Goal: Transaction & Acquisition: Purchase product/service

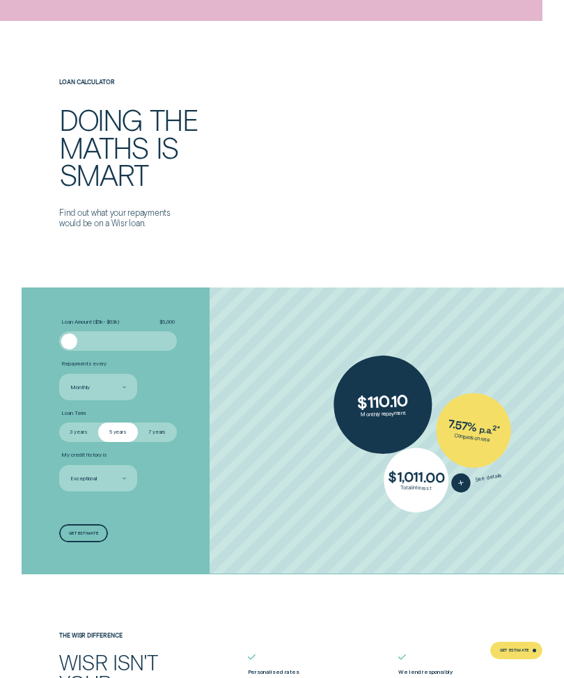
scroll to position [1550, 0]
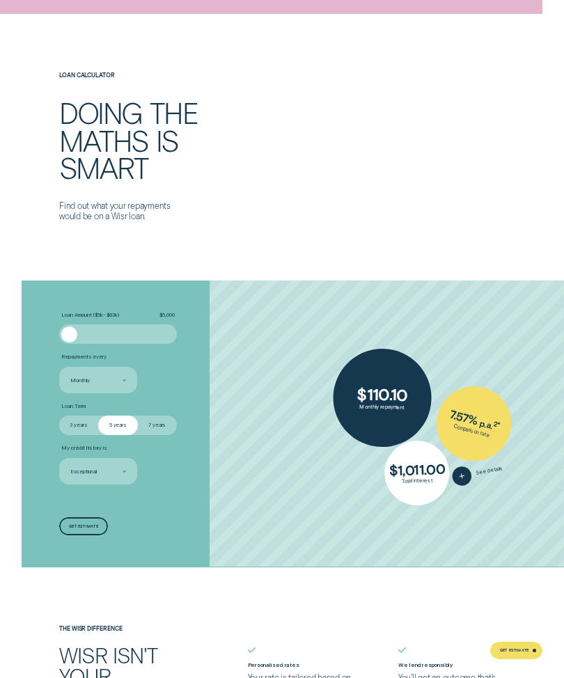
click at [75, 317] on div "Loan Amount ( $5k - $63k ) $ 5,000" at bounding box center [118, 328] width 118 height 32
click at [69, 317] on div "Loan Amount ( $5k - $63k ) $ 5,000" at bounding box center [118, 328] width 118 height 32
click at [70, 316] on div "Loan Amount ( $5k - $63k ) $ 5,000" at bounding box center [118, 328] width 118 height 32
click at [71, 326] on div at bounding box center [69, 334] width 16 height 16
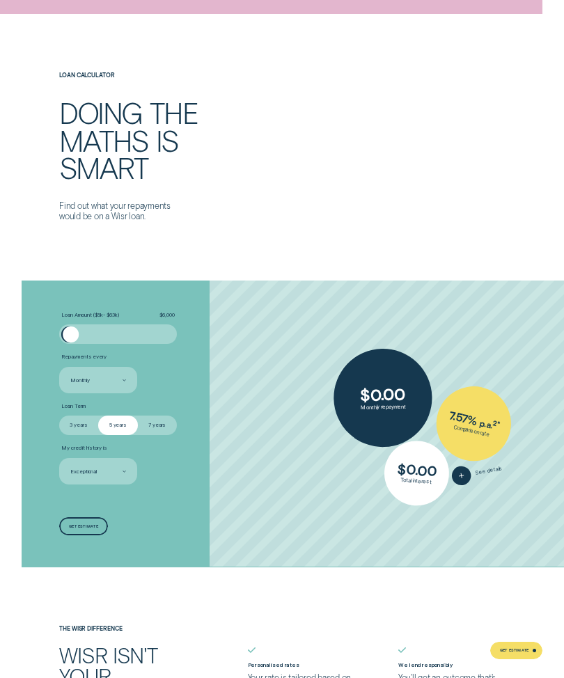
click at [74, 317] on div "Loan Amount ( $5k - $63k ) $ 6,000" at bounding box center [118, 328] width 118 height 32
click at [75, 324] on div at bounding box center [118, 333] width 118 height 19
click at [71, 316] on div "Loan Amount ( $5k - $63k ) $ 6,000" at bounding box center [118, 328] width 118 height 32
click at [77, 326] on div at bounding box center [118, 334] width 98 height 16
click at [81, 318] on div "Loan Amount ( $5k - $63k ) $ 9,000" at bounding box center [118, 328] width 118 height 32
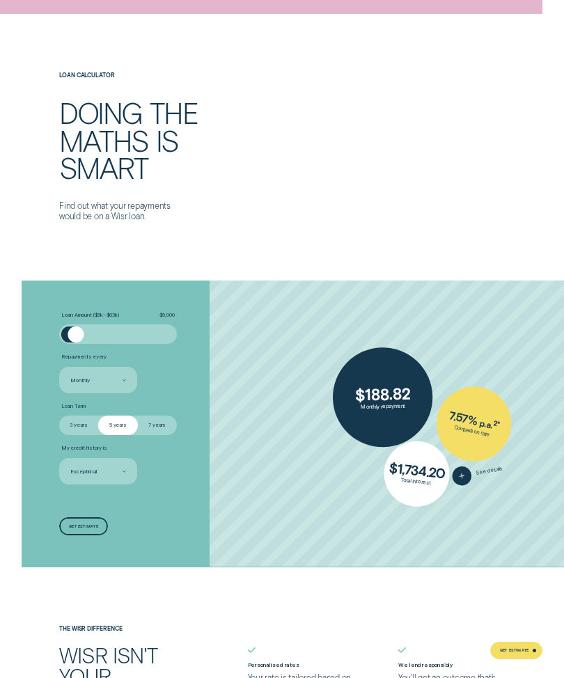
click at [76, 326] on div at bounding box center [76, 334] width 16 height 16
click at [81, 318] on div "Loan Amount ( $5k - $63k ) $ 9,000" at bounding box center [118, 328] width 118 height 32
click at [77, 319] on div "Loan Amount ( $5k - $63k ) $ 9,000" at bounding box center [118, 328] width 118 height 32
click at [72, 316] on div "Loan Amount ( $5k - $63k ) $ 9,000" at bounding box center [118, 328] width 118 height 32
click at [77, 317] on div "Loan Amount ( $5k - $63k ) $ 9,000" at bounding box center [118, 328] width 118 height 32
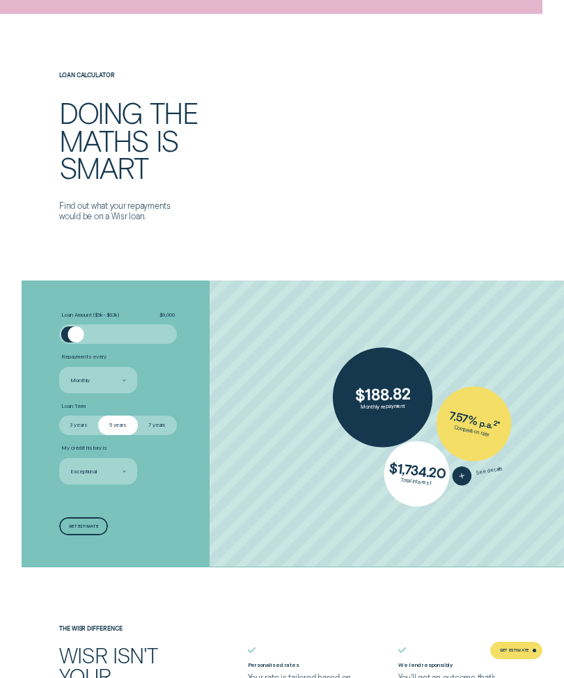
scroll to position [1552, 0]
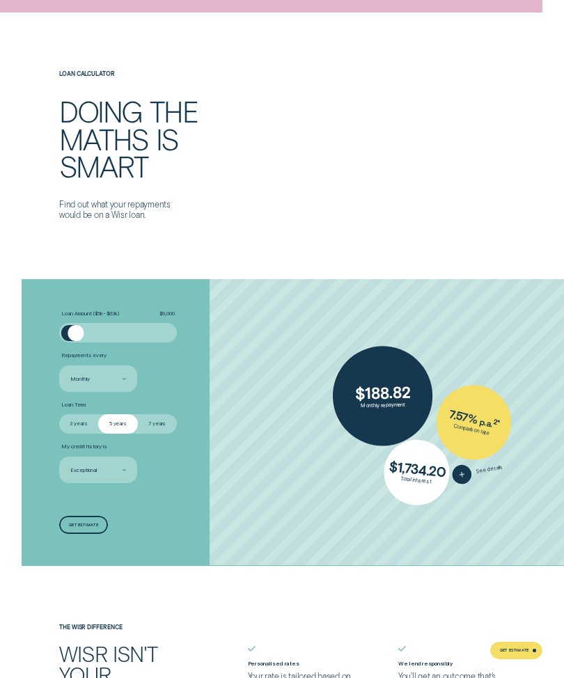
click at [76, 314] on div "Loan Amount ( $5k - $63k ) $ 9,000" at bounding box center [118, 326] width 118 height 32
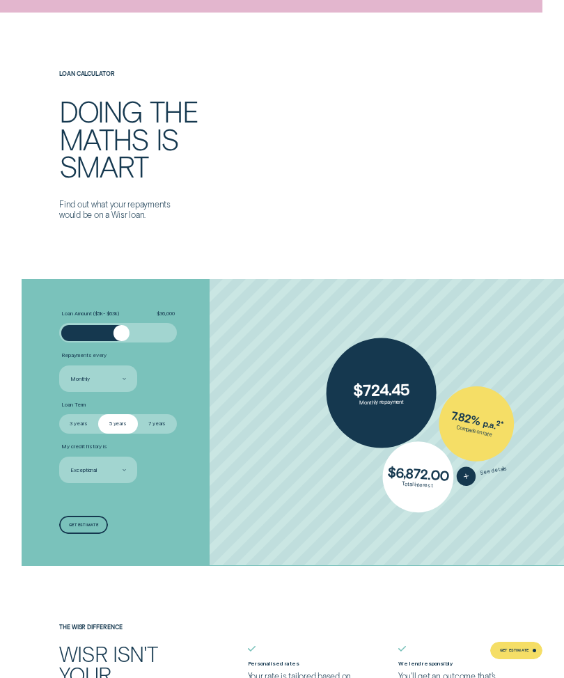
click at [129, 317] on div "Loan Amount ( $5k - $63k ) $ 36,000" at bounding box center [118, 326] width 118 height 32
click at [133, 312] on label "Loan Amount ( $5k - $63k ) $ 36,000" at bounding box center [118, 313] width 118 height 6
click at [125, 325] on div at bounding box center [121, 333] width 16 height 16
click at [127, 313] on div "Loan Amount ( $5k - $63k ) $ 38,000" at bounding box center [118, 326] width 118 height 32
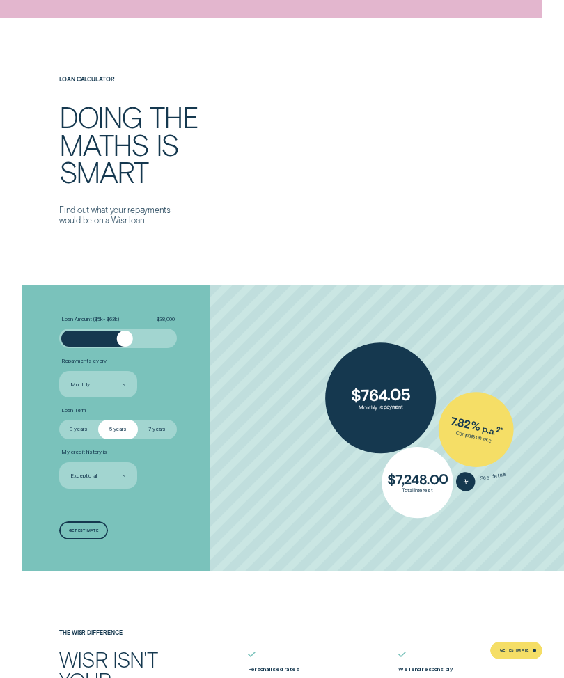
scroll to position [1547, 0]
click at [237, 336] on li "Loan Amount ( $5k - $63k ) $ 38,000" at bounding box center [150, 331] width 182 height 32
click at [124, 322] on div "Loan Amount ( $5k - $63k ) $ 38,000" at bounding box center [118, 331] width 118 height 32
click at [106, 322] on div "Loan Amount ( $5k - $63k ) $ 38,000" at bounding box center [118, 331] width 118 height 32
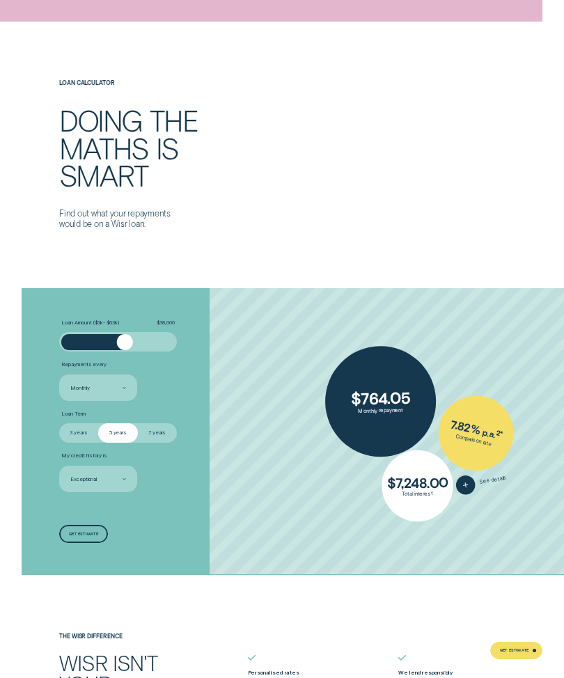
scroll to position [1541, 0]
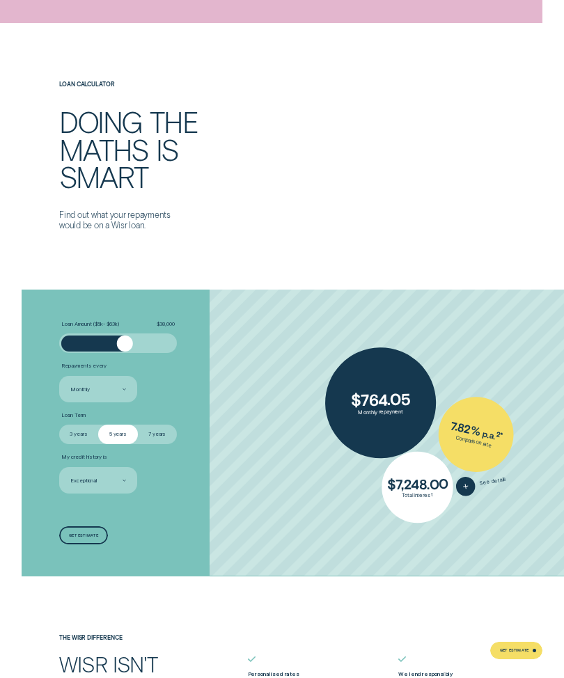
click at [125, 327] on div "Loan Amount ( $5k - $63k ) $ 38,000" at bounding box center [118, 337] width 118 height 32
click at [130, 333] on div at bounding box center [118, 342] width 118 height 19
click at [102, 324] on div "Loan Amount ( $5k - $63k ) $ 38,000" at bounding box center [118, 337] width 118 height 32
click at [104, 326] on div "Loan Amount ( $5k - $63k ) $ 38,000" at bounding box center [118, 337] width 118 height 32
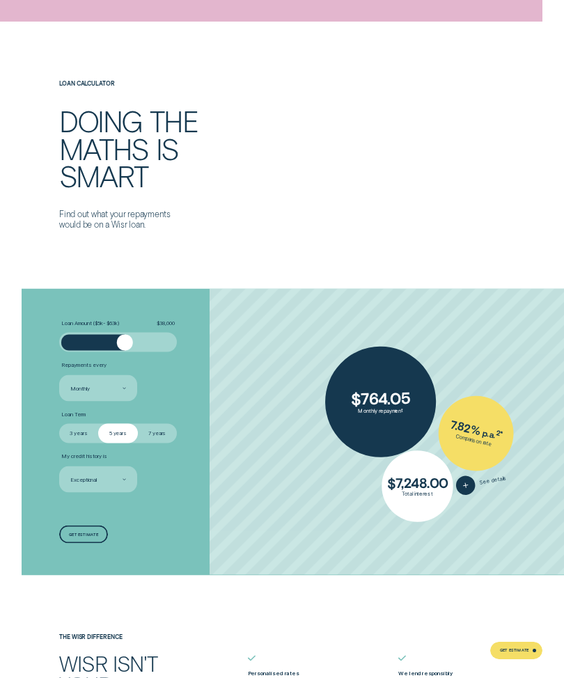
scroll to position [1543, 0]
click at [129, 332] on div at bounding box center [118, 341] width 118 height 19
click at [104, 326] on div "Loan Amount ( $5k - $63k ) $ 38,000" at bounding box center [118, 336] width 118 height 32
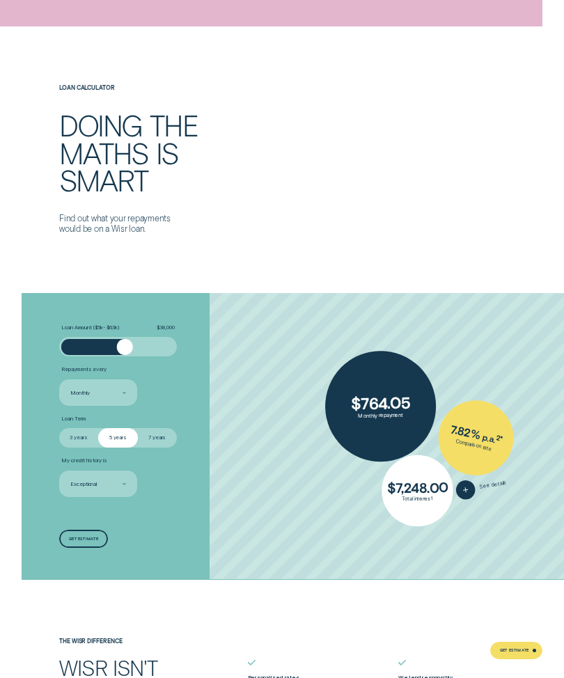
scroll to position [1542, 0]
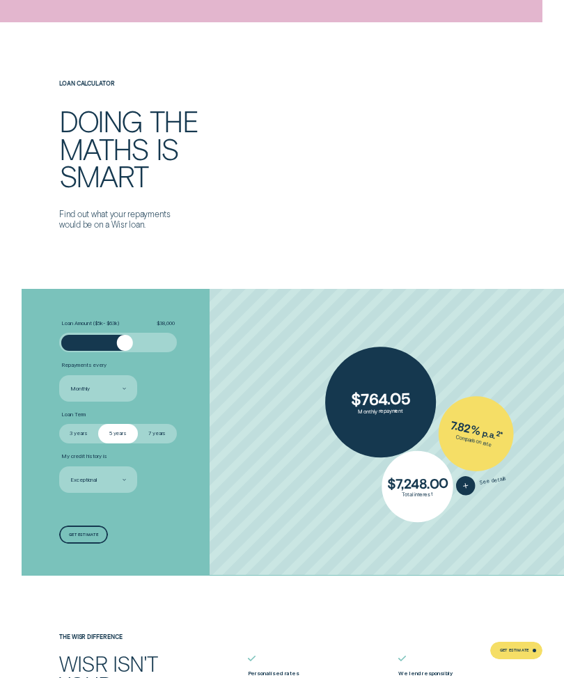
click at [97, 326] on div "Loan Amount ( $5k - $63k ) $ 38,000" at bounding box center [118, 336] width 118 height 32
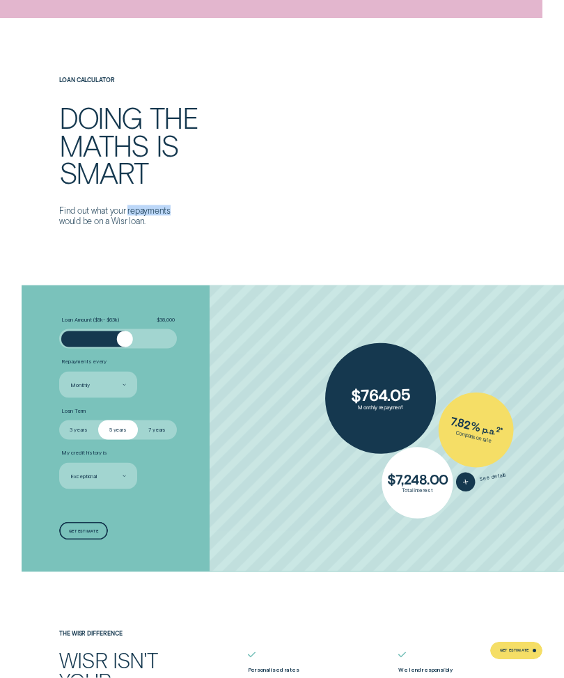
scroll to position [1546, 0]
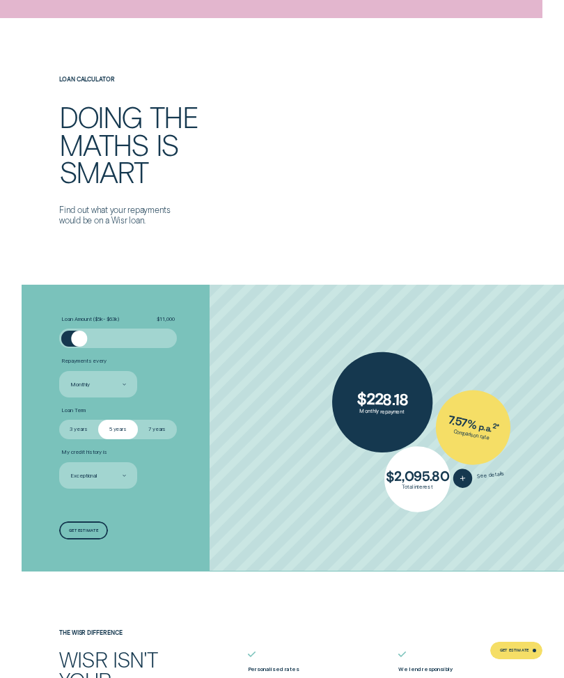
click at [80, 323] on div "Loan Amount ( $5k - $63k ) $ 11,000" at bounding box center [118, 332] width 118 height 32
click at [83, 322] on div "Loan Amount ( $5k - $63k ) $ 11,000" at bounding box center [118, 332] width 118 height 32
click at [81, 331] on div at bounding box center [79, 339] width 16 height 16
click at [81, 322] on div "Loan Amount ( $5k - $63k ) $ 12,000" at bounding box center [118, 332] width 118 height 32
click at [81, 321] on div "Loan Amount ( $5k - $63k ) $ 12,000" at bounding box center [118, 332] width 118 height 32
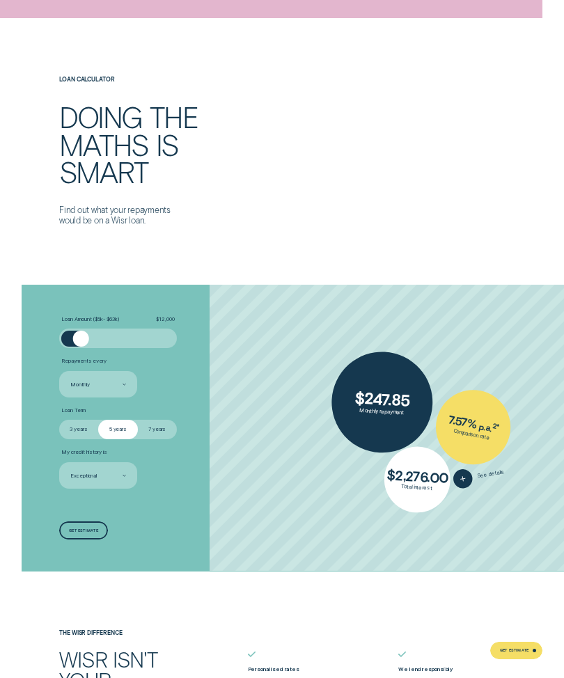
click at [80, 320] on div "Loan Amount ( $5k - $63k ) $ 12,000" at bounding box center [118, 332] width 118 height 32
click at [78, 329] on div at bounding box center [118, 338] width 118 height 19
click at [84, 331] on div at bounding box center [81, 339] width 16 height 16
click at [82, 329] on div at bounding box center [118, 338] width 118 height 19
click at [83, 331] on div at bounding box center [85, 339] width 16 height 16
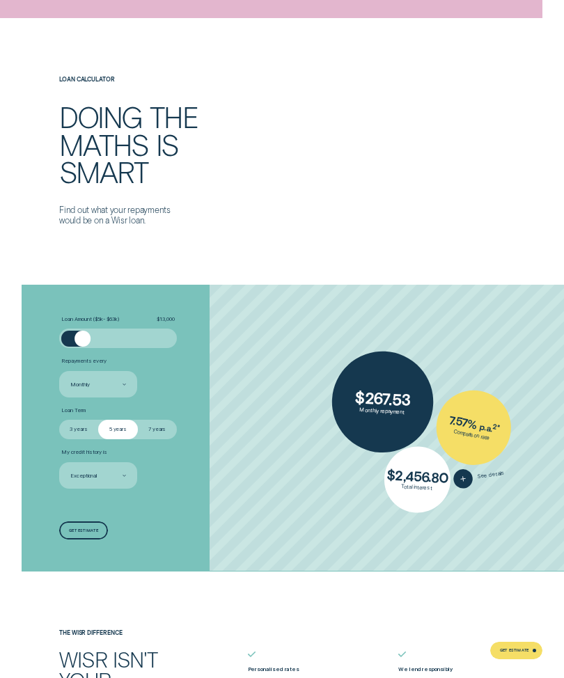
click at [91, 318] on div "Loan Amount ( $5k - $63k ) $ 13,000" at bounding box center [118, 332] width 118 height 32
click at [94, 319] on div "Loan Amount ( $5k - $63k ) $ 13,000" at bounding box center [118, 332] width 118 height 32
click at [91, 331] on div at bounding box center [118, 339] width 98 height 16
click at [97, 322] on div "Loan Amount ( $5k - $63k ) $ 18,000" at bounding box center [118, 332] width 118 height 32
click at [94, 322] on div "Loan Amount ( $5k - $63k ) $ 18,000" at bounding box center [118, 332] width 118 height 32
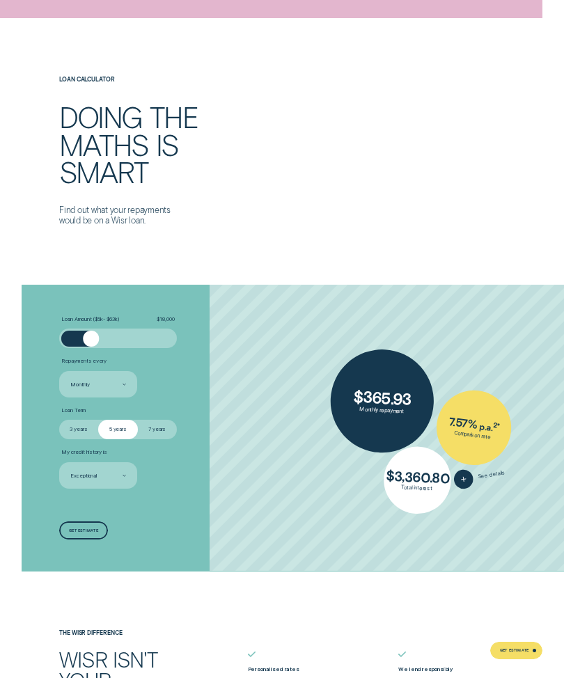
click at [96, 320] on div "Loan Amount ( $5k - $63k ) $ 18,000" at bounding box center [118, 332] width 118 height 32
click at [92, 331] on div at bounding box center [91, 339] width 16 height 16
click at [95, 329] on div at bounding box center [118, 338] width 118 height 19
click at [95, 323] on div "Loan Amount ( $5k - $63k ) $ 19,000" at bounding box center [118, 332] width 118 height 32
click at [100, 322] on div "Loan Amount ( $5k - $63k ) $ 19,000" at bounding box center [118, 332] width 118 height 32
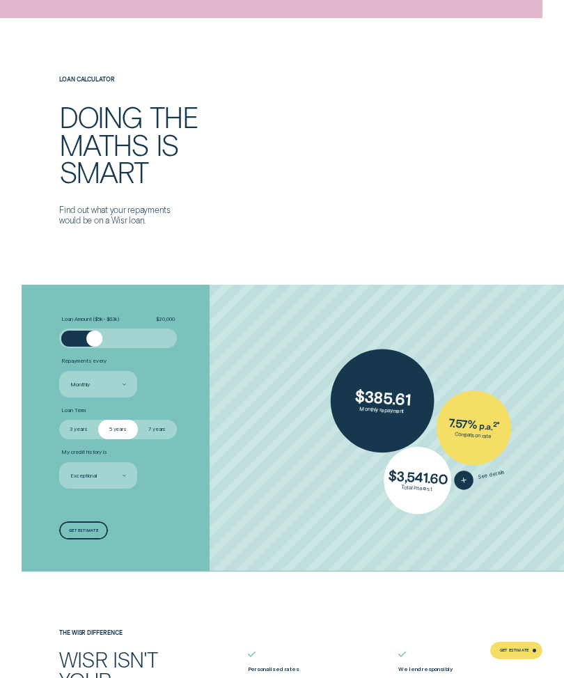
click at [95, 331] on div at bounding box center [118, 339] width 98 height 16
click at [97, 322] on div "Loan Amount ( $5k - $63k ) $ 20,000" at bounding box center [118, 332] width 118 height 32
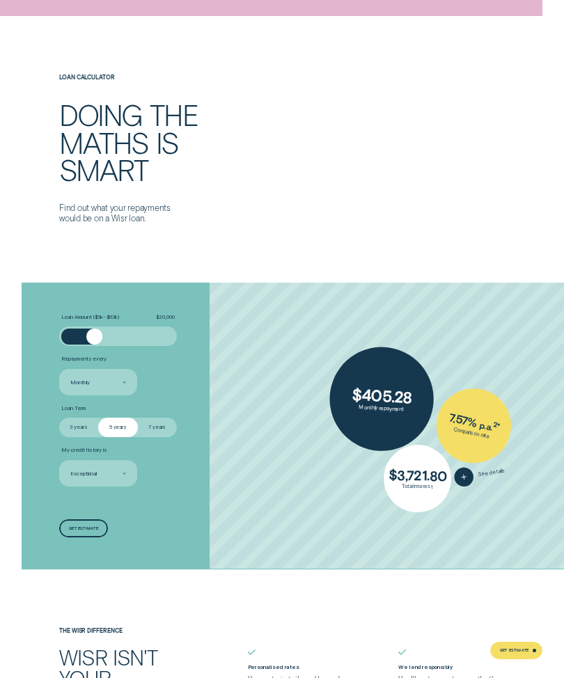
click at [97, 321] on div "Loan Amount ( $5k - $63k ) $ 20,000" at bounding box center [118, 330] width 118 height 32
click at [79, 319] on div "Loan Amount ( $5k - $63k ) $ 20,000" at bounding box center [118, 330] width 118 height 32
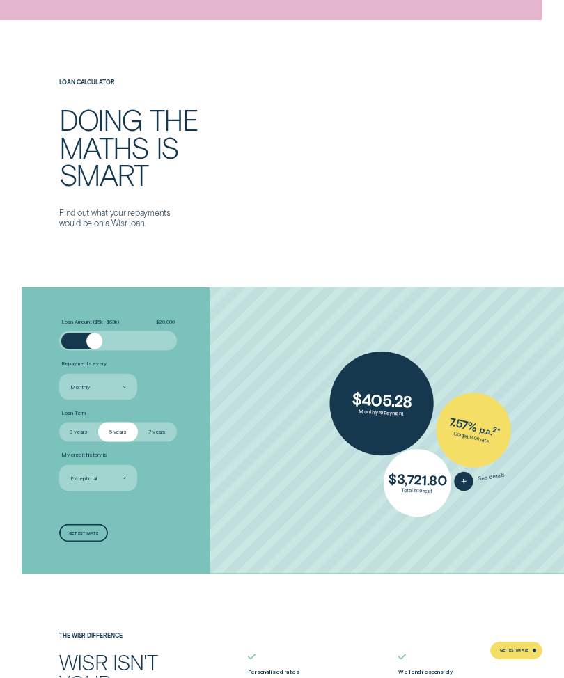
scroll to position [1543, 0]
click at [84, 326] on div "Loan Amount ( $5k - $63k ) $ 20,000" at bounding box center [118, 335] width 118 height 32
click at [95, 333] on div at bounding box center [118, 341] width 98 height 16
click at [96, 331] on div at bounding box center [118, 340] width 118 height 19
click at [74, 331] on div at bounding box center [118, 340] width 118 height 19
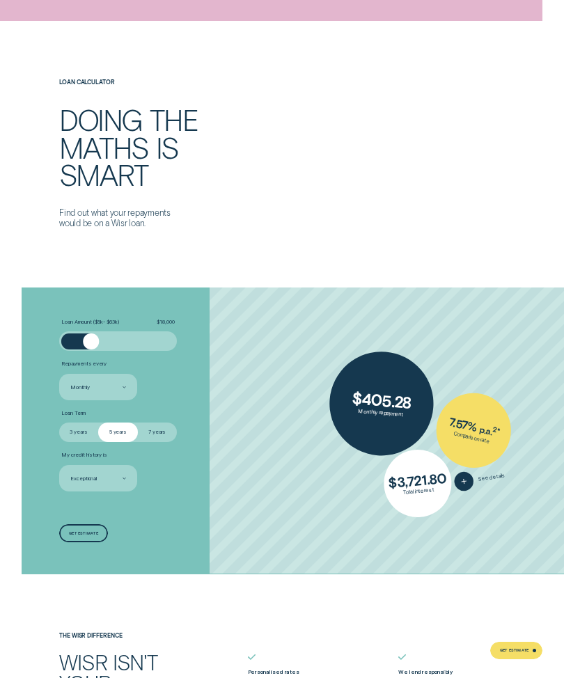
click at [91, 333] on div at bounding box center [118, 341] width 98 height 16
click at [87, 324] on div "Loan Amount ( $5k - $63k ) $ 18,000" at bounding box center [118, 335] width 118 height 32
click at [93, 321] on div "Loan Amount ( $5k - $63k ) $ 18,000" at bounding box center [118, 335] width 118 height 32
click at [91, 333] on div at bounding box center [91, 341] width 16 height 16
click at [88, 324] on div "Loan Amount ( $5k - $63k ) $ 18,000" at bounding box center [118, 335] width 118 height 32
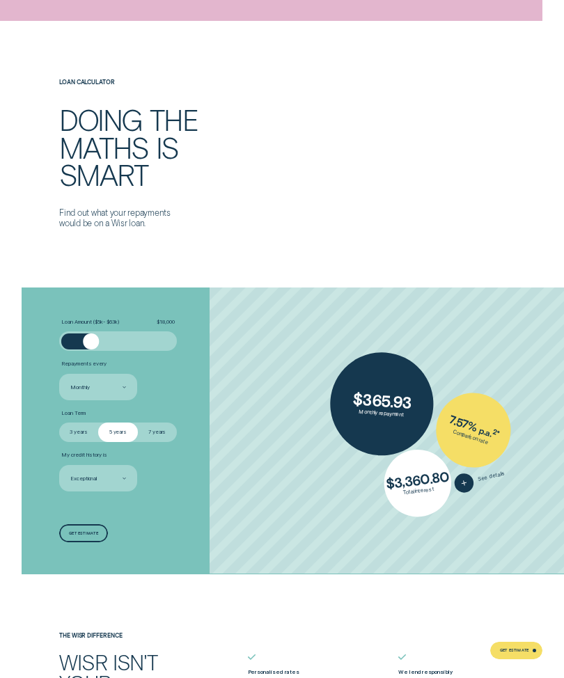
click at [93, 333] on div at bounding box center [91, 341] width 16 height 16
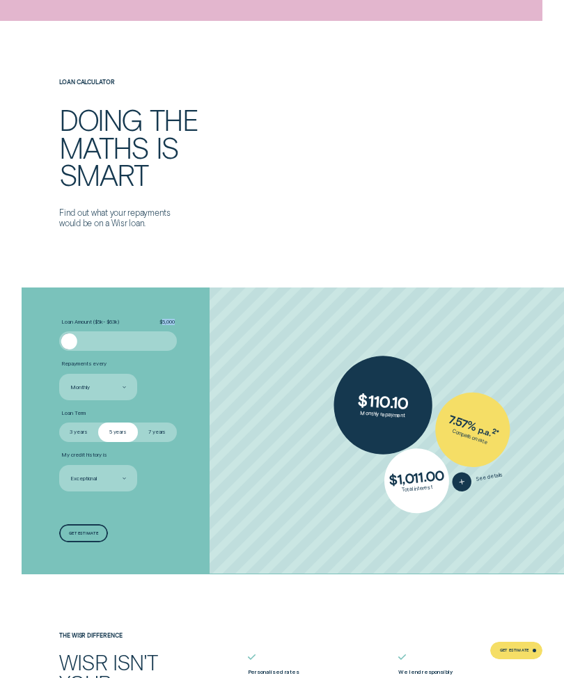
click at [225, 338] on li "Loan Amount ( $5k - $63k ) $ 5,000" at bounding box center [150, 335] width 182 height 32
click at [72, 324] on div "Loan Amount ( $5k - $63k ) $ 5,000" at bounding box center [118, 335] width 118 height 32
click at [68, 333] on div at bounding box center [65, 341] width 8 height 16
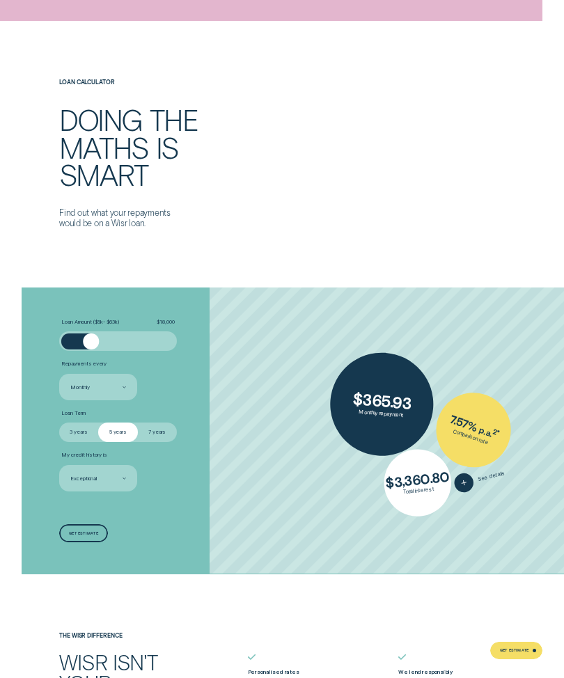
click at [81, 331] on div at bounding box center [118, 340] width 118 height 19
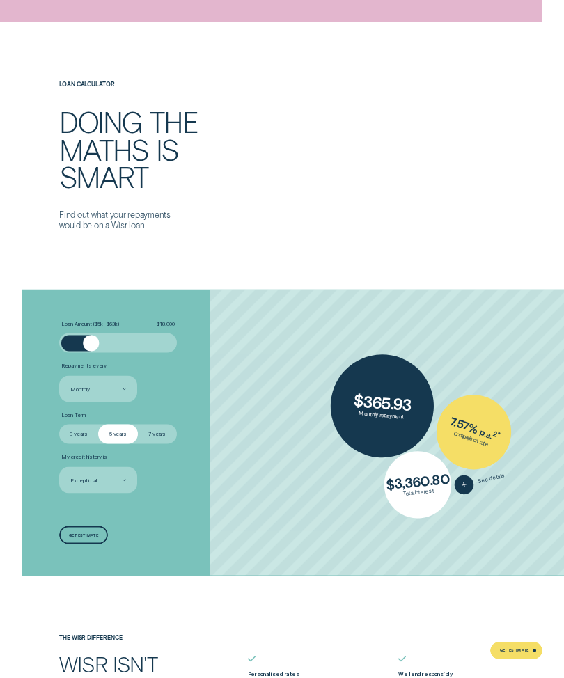
scroll to position [1542, 0]
click at [70, 324] on div "Loan Amount ( $5k - $63k ) $ 18,000" at bounding box center [118, 336] width 118 height 32
click at [235, 313] on div "Loan Amount ( $5k - $63k ) $ 18,000 Repayments every Monthly Loan Term Select L…" at bounding box center [150, 432] width 189 height 287
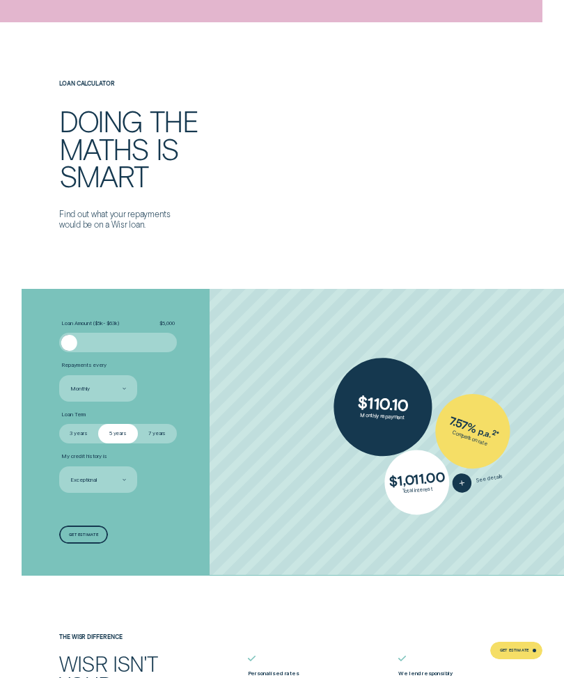
click at [67, 325] on div "Loan Amount ( $5k - $63k ) $ 5,000" at bounding box center [118, 336] width 118 height 32
click at [76, 327] on div "Loan Amount ( $5k - $63k ) $ 5,000" at bounding box center [118, 336] width 118 height 32
click at [74, 333] on div at bounding box center [118, 342] width 118 height 19
click at [66, 335] on div at bounding box center [69, 343] width 16 height 16
click at [62, 324] on div "Loan Amount ( $5k - $63k ) $ 5,000" at bounding box center [118, 336] width 118 height 32
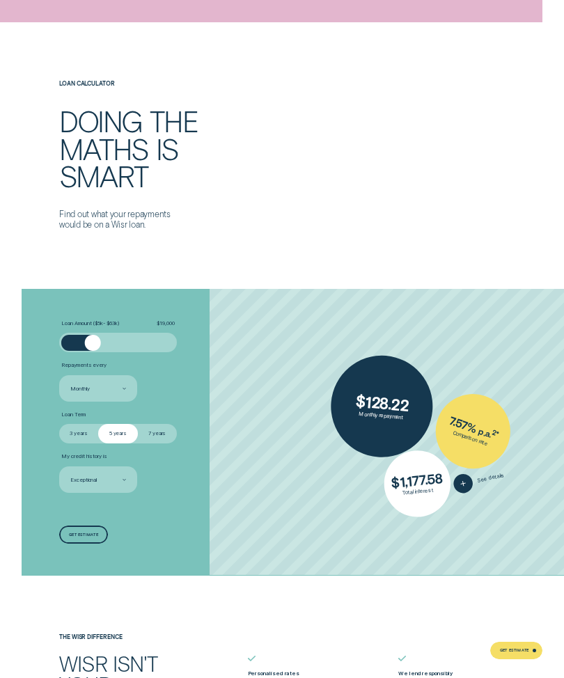
click at [70, 335] on div at bounding box center [118, 343] width 98 height 16
click at [73, 335] on div at bounding box center [118, 343] width 98 height 16
click at [72, 335] on div at bounding box center [118, 343] width 98 height 16
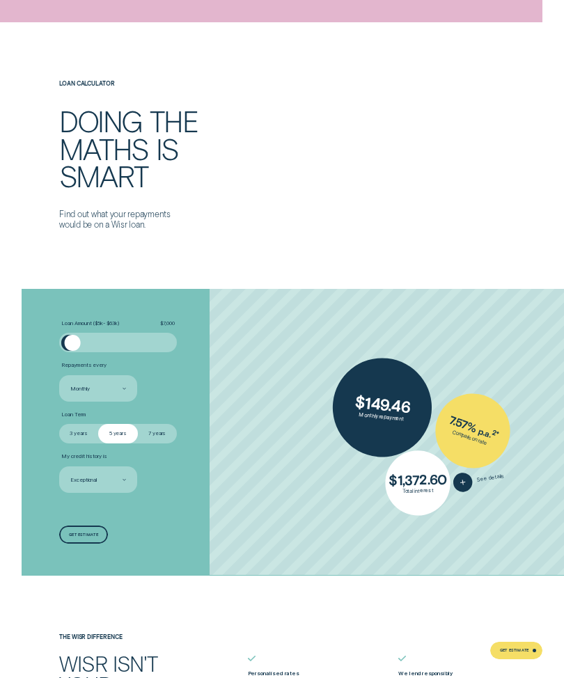
click at [79, 326] on div "Loan Amount ( $5k - $63k ) $ 7,000" at bounding box center [118, 336] width 118 height 32
click at [79, 326] on div "Loan Amount ( $5k - $63k ) $ 24,000" at bounding box center [118, 336] width 118 height 32
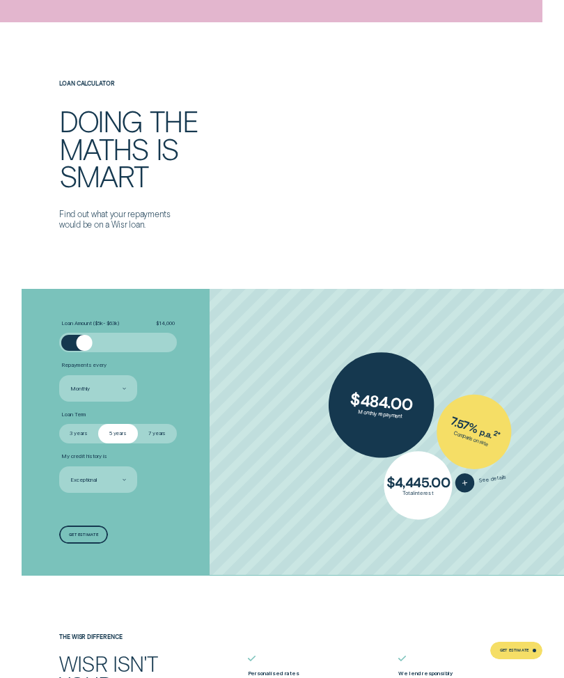
click at [105, 335] on div at bounding box center [118, 343] width 98 height 16
click at [107, 333] on div at bounding box center [118, 342] width 118 height 19
click at [107, 335] on div at bounding box center [105, 343] width 16 height 16
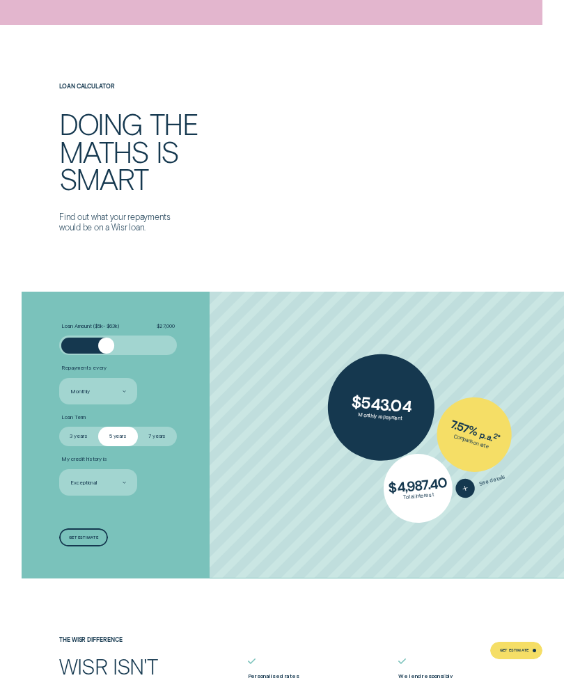
scroll to position [1541, 0]
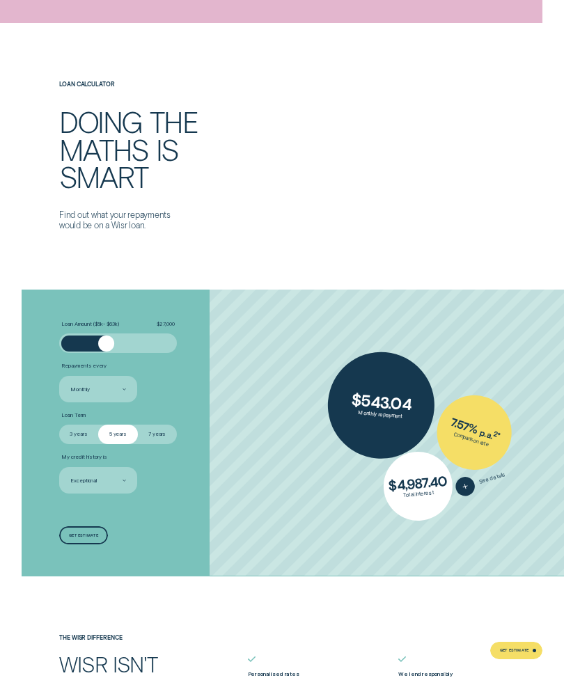
click at [107, 336] on div at bounding box center [106, 344] width 16 height 16
click at [111, 326] on div "Loan Amount ( $5k - $63k ) $ 27,000" at bounding box center [118, 338] width 118 height 32
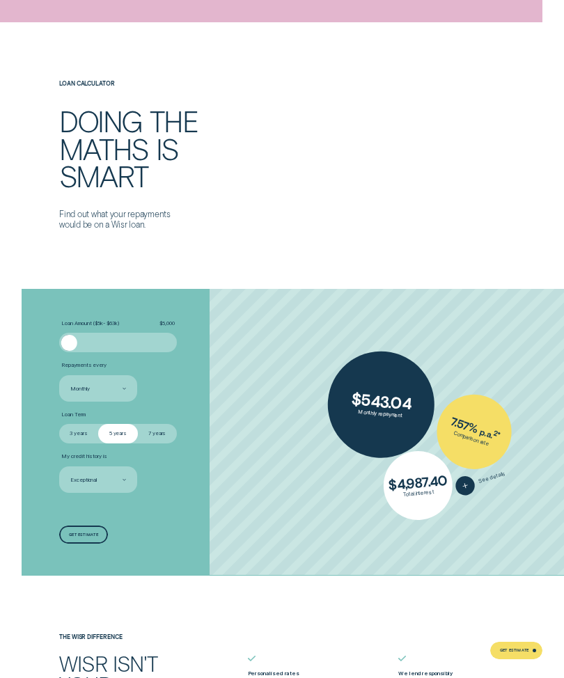
scroll to position [1542, 0]
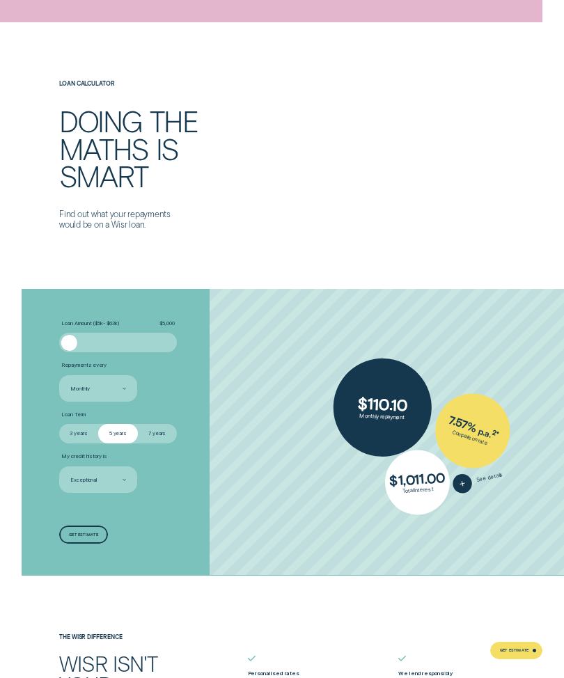
click at [63, 328] on div "Loan Amount ( $5k - $63k ) $ 5,000" at bounding box center [118, 336] width 118 height 32
click at [71, 335] on div at bounding box center [69, 343] width 16 height 16
click at [79, 327] on div "Loan Amount ( $5k - $63k ) $ 6,000" at bounding box center [118, 336] width 118 height 32
click at [70, 326] on div "Loan Amount ( $5k - $63k ) $ 6,000" at bounding box center [118, 336] width 118 height 32
click at [72, 335] on div at bounding box center [118, 343] width 98 height 16
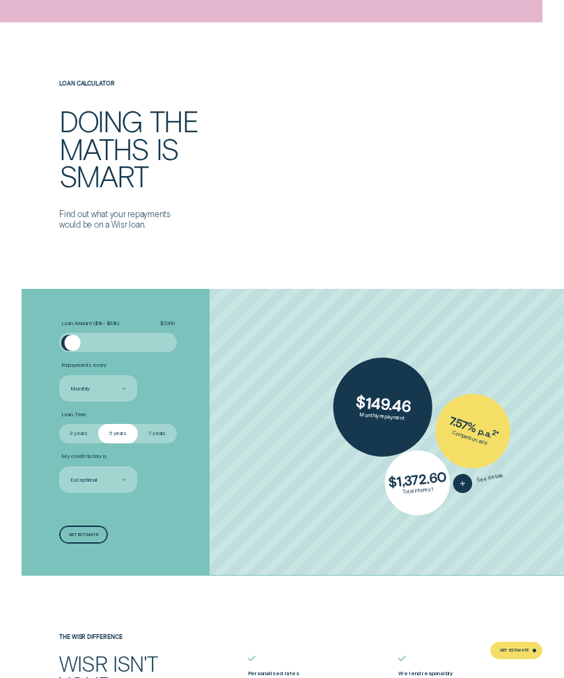
click at [76, 333] on div at bounding box center [118, 342] width 118 height 19
click at [70, 335] on div at bounding box center [73, 343] width 16 height 16
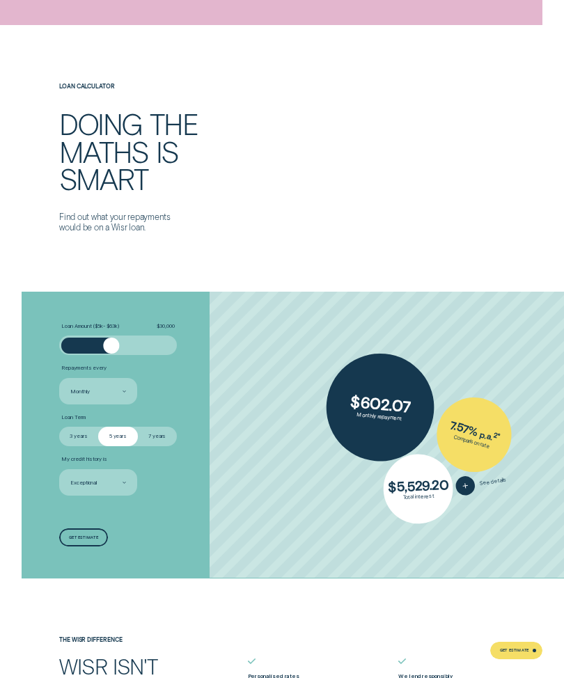
scroll to position [1538, 0]
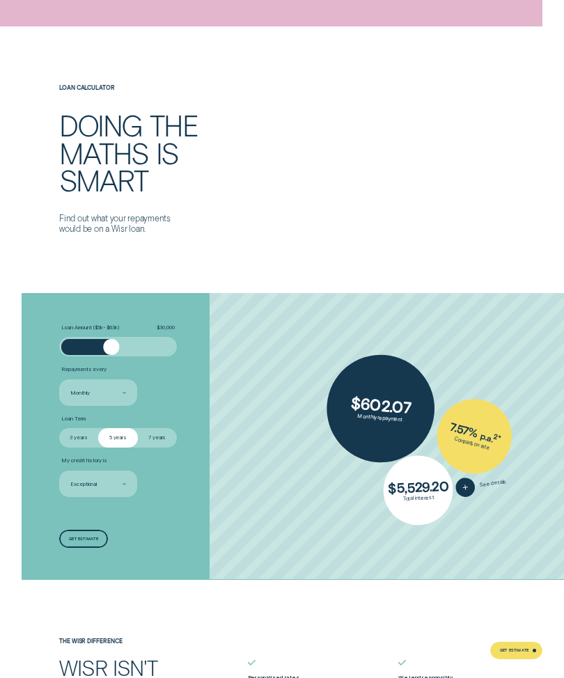
click at [119, 339] on div at bounding box center [111, 347] width 16 height 16
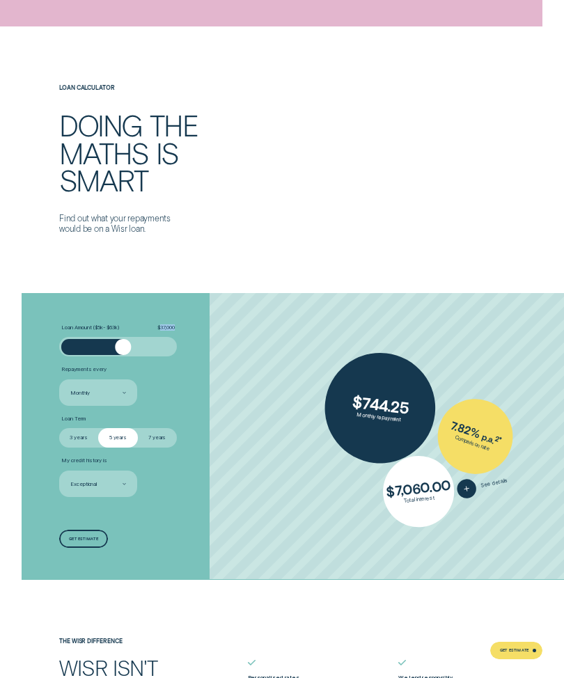
click at [497, 150] on div "Loan Calculator Doing the maths is smart Find out what your repayments would be…" at bounding box center [282, 159] width 528 height 149
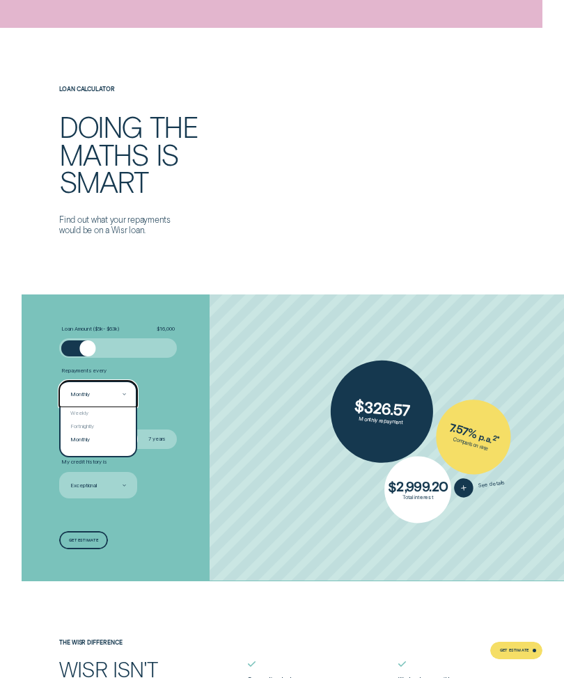
click at [88, 433] on div "Monthly" at bounding box center [98, 439] width 75 height 13
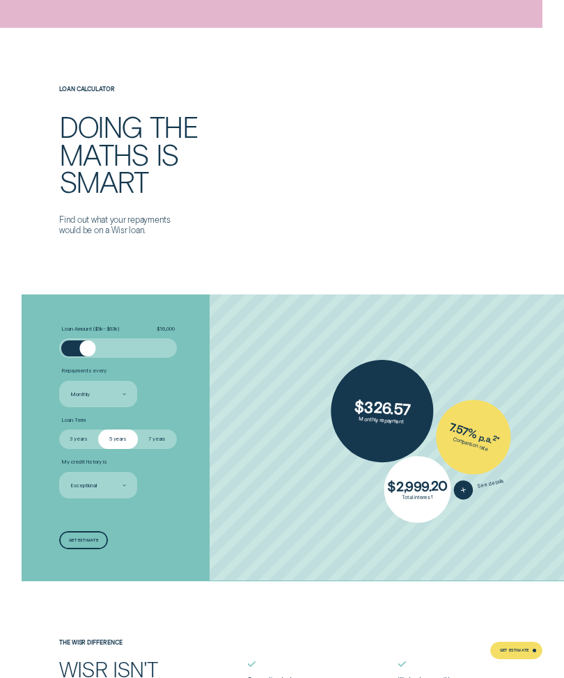
click at [164, 430] on label "7 years" at bounding box center [157, 439] width 39 height 19
click at [138, 430] on input "7 years" at bounding box center [138, 430] width 0 height 0
radio input "true"
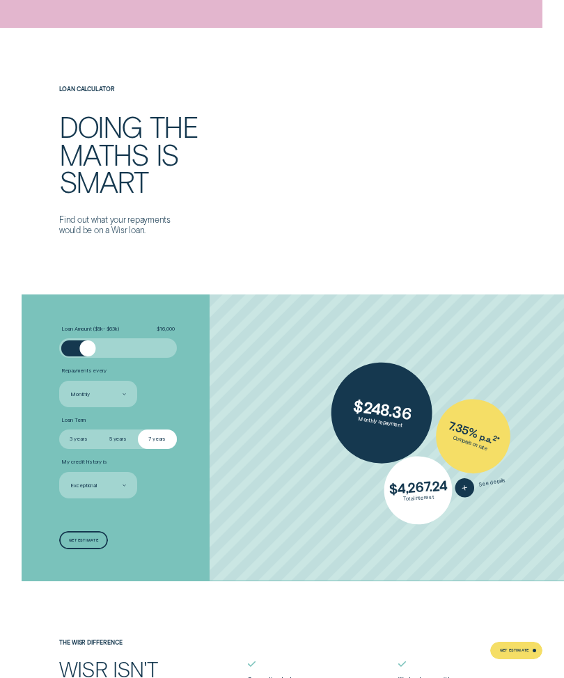
click at [120, 430] on label "5 years" at bounding box center [117, 439] width 39 height 19
click at [98, 430] on input "5 years" at bounding box center [98, 430] width 0 height 0
radio input "true"
click at [562, 182] on div "Loan Calculator Doing the maths is smart Find out what your repayments would be…" at bounding box center [282, 160] width 564 height 149
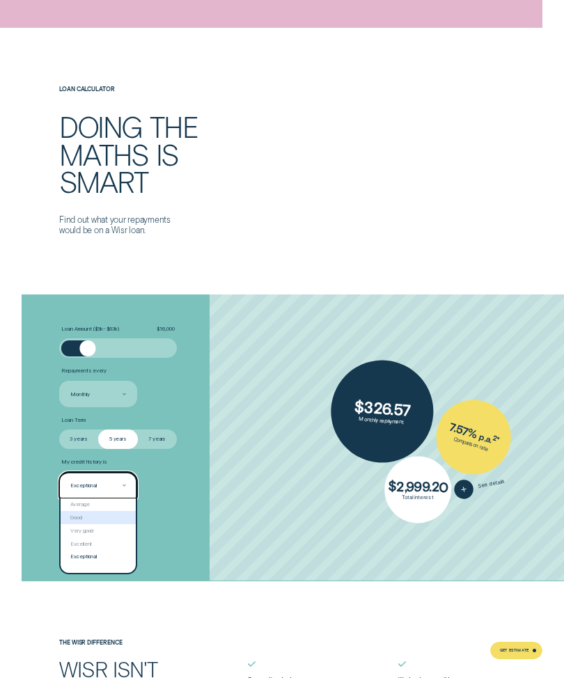
click at [109, 516] on div "Good" at bounding box center [98, 517] width 75 height 13
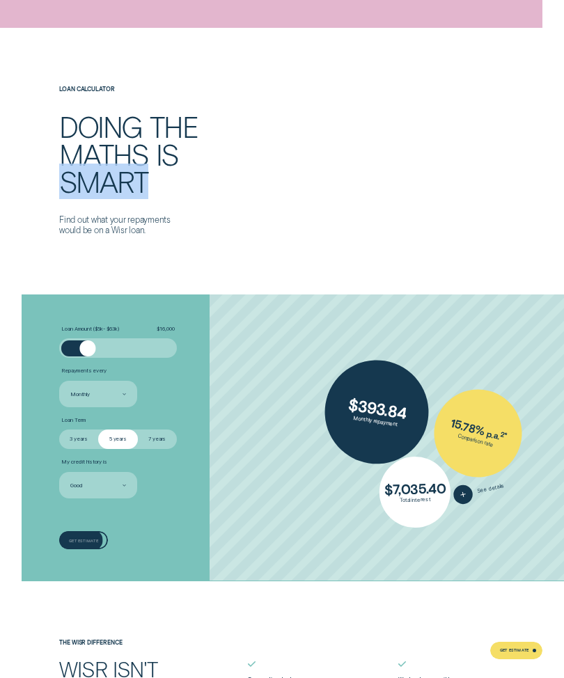
click at [83, 531] on div "Get estimate" at bounding box center [83, 539] width 49 height 17
